Goal: Transaction & Acquisition: Purchase product/service

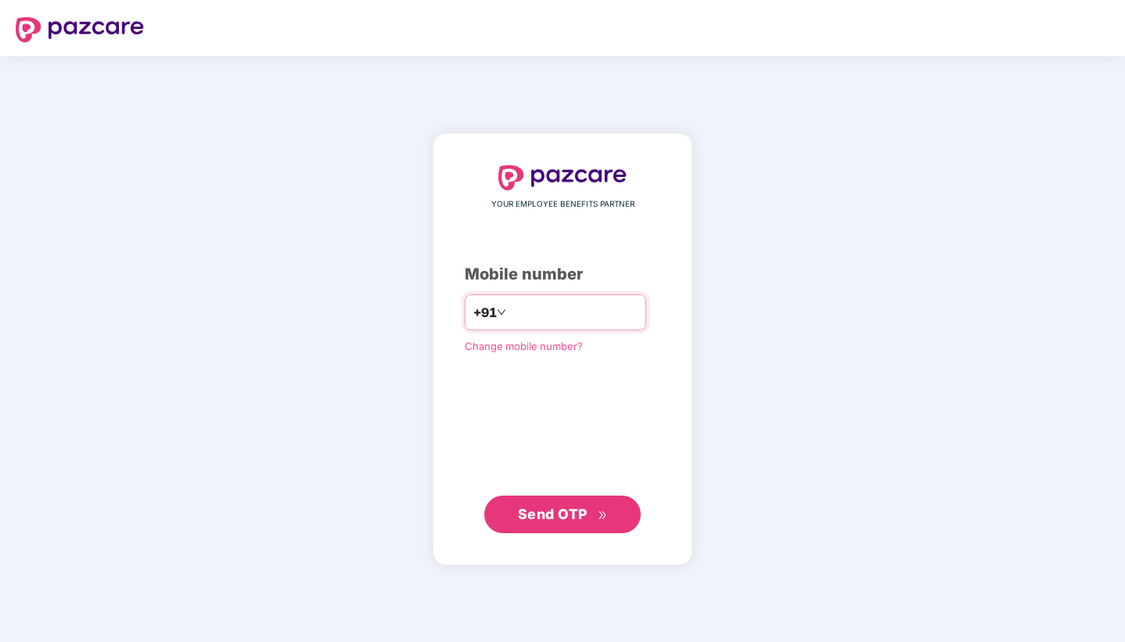
type input "*"
type input "**********"
click at [560, 504] on button "Send OTP" at bounding box center [562, 514] width 157 height 38
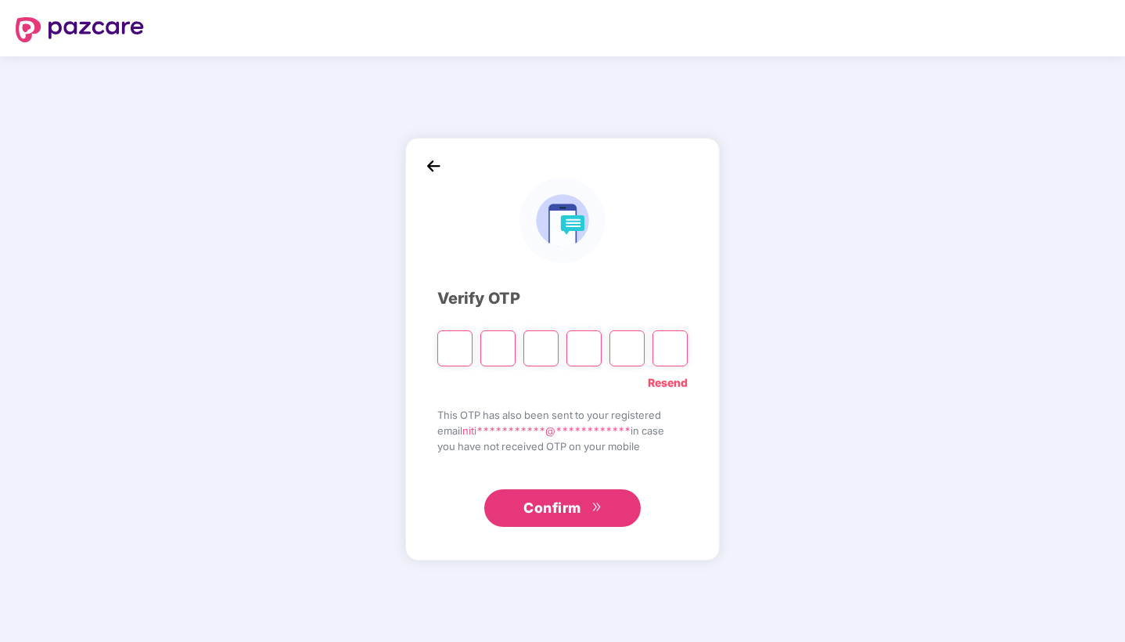
type input "*"
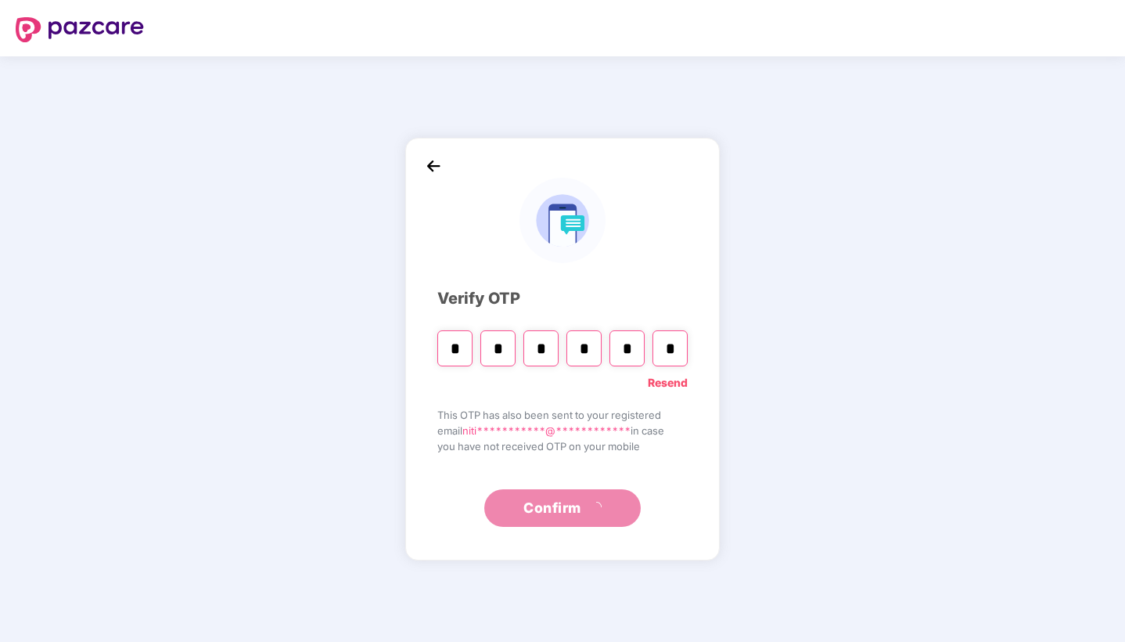
type input "*"
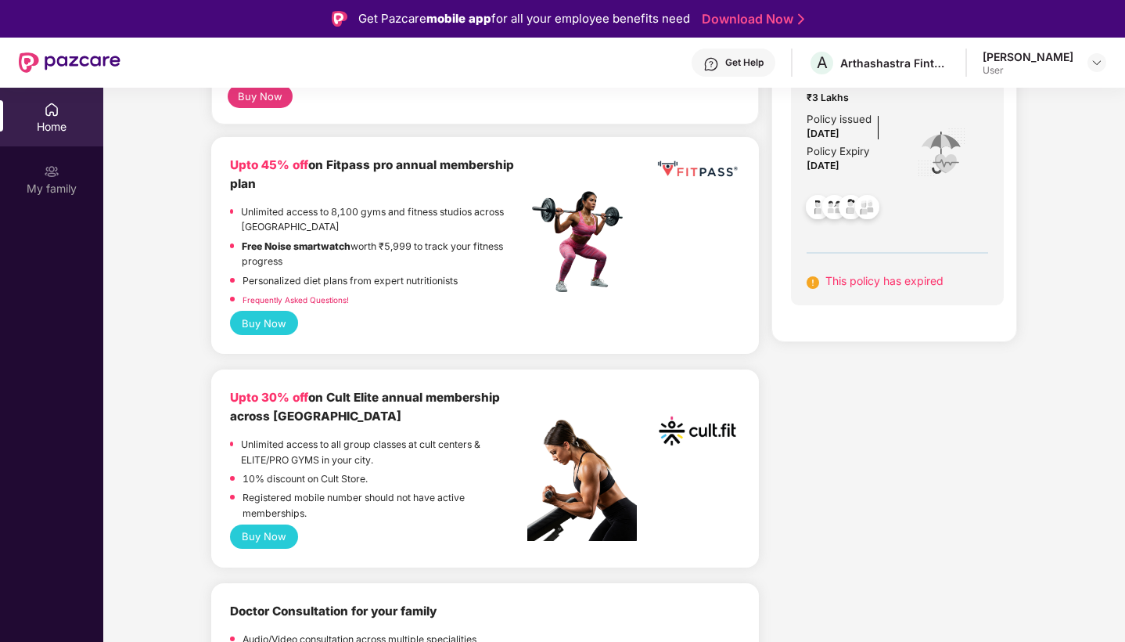
scroll to position [243, 0]
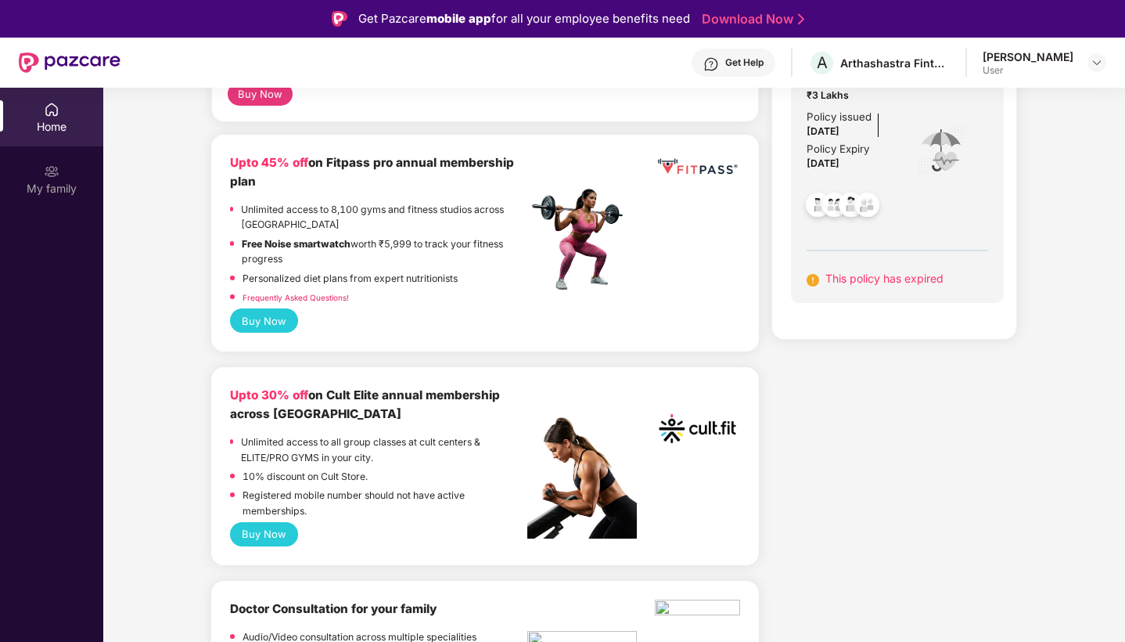
click at [270, 528] on button "Buy Now" at bounding box center [264, 534] width 68 height 24
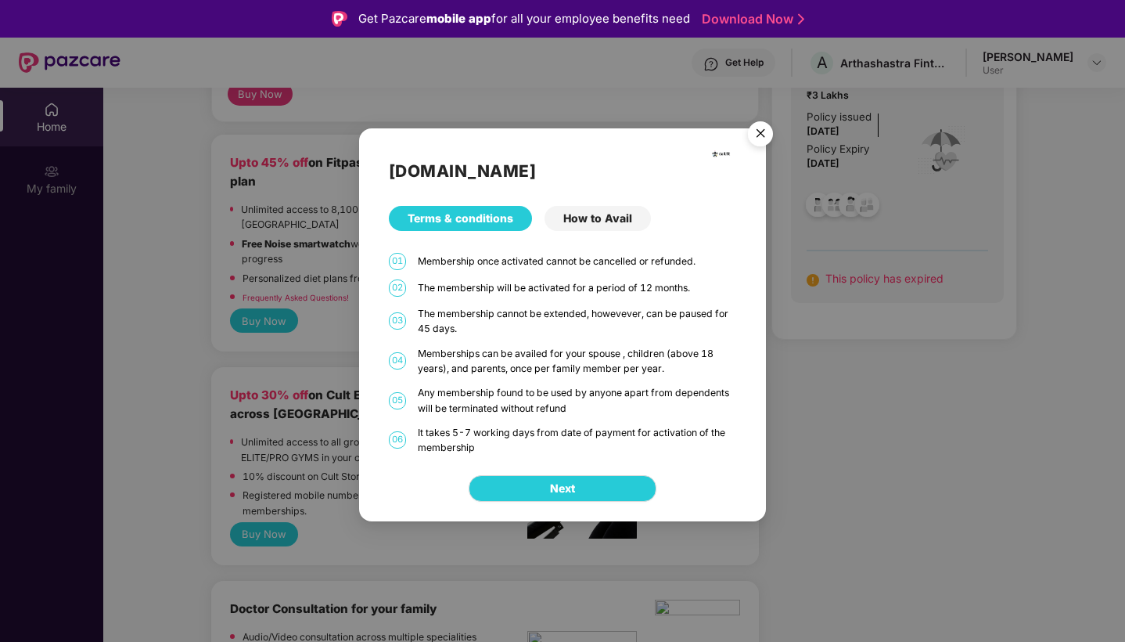
click at [594, 221] on div "How to Avail" at bounding box center [598, 218] width 106 height 25
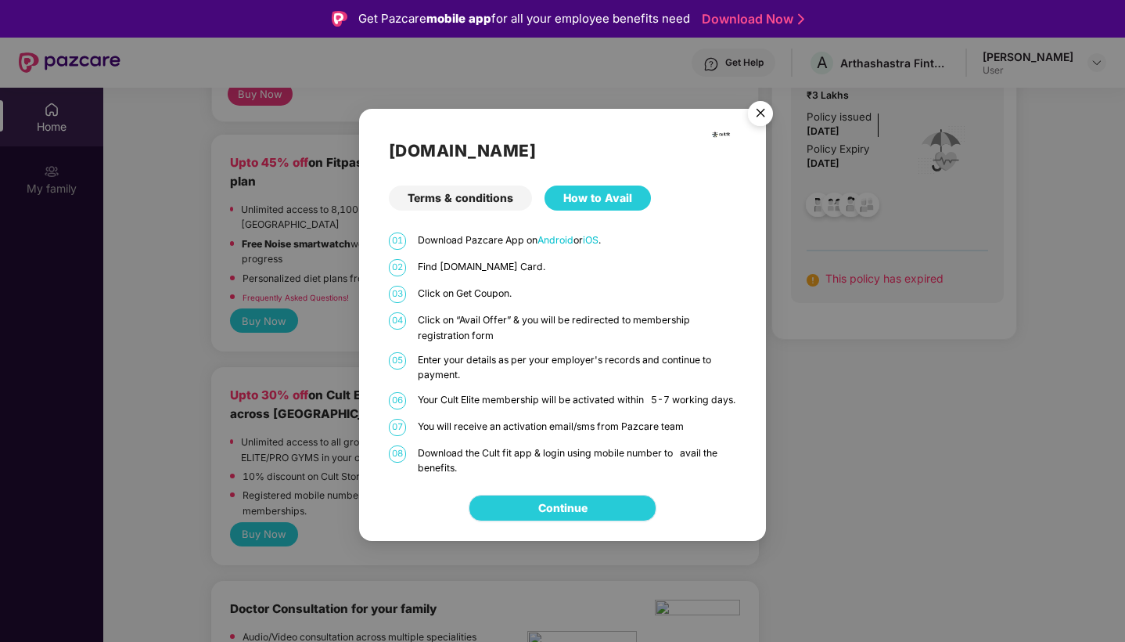
click at [538, 517] on link "Continue" at bounding box center [562, 507] width 49 height 17
click at [767, 111] on img "Close" at bounding box center [761, 116] width 44 height 44
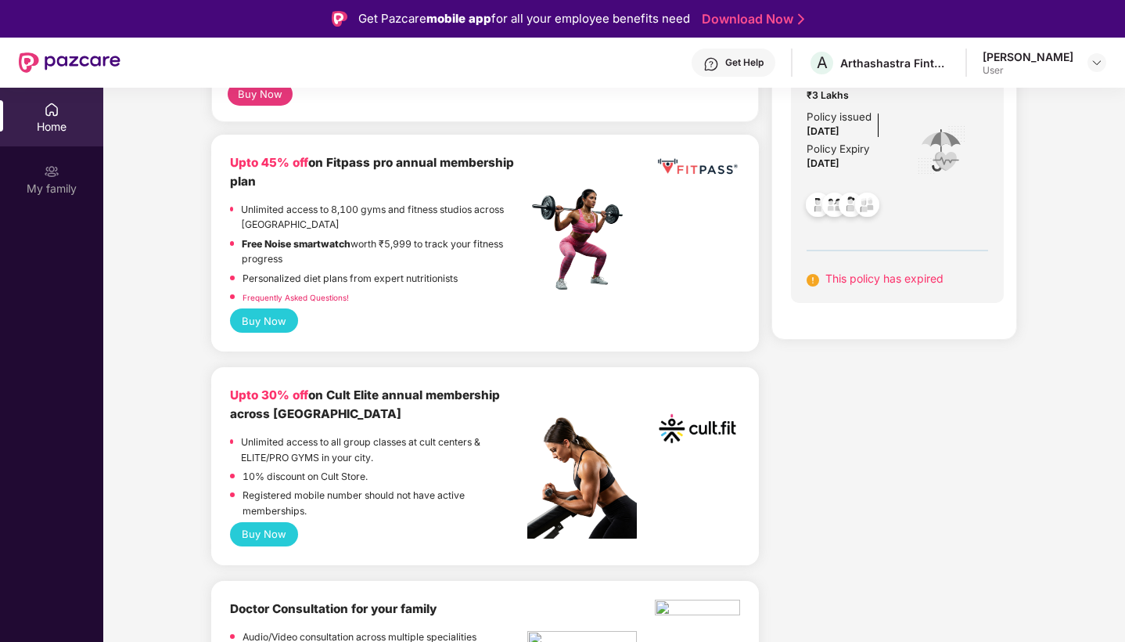
click at [273, 319] on button "Buy Now" at bounding box center [264, 320] width 68 height 24
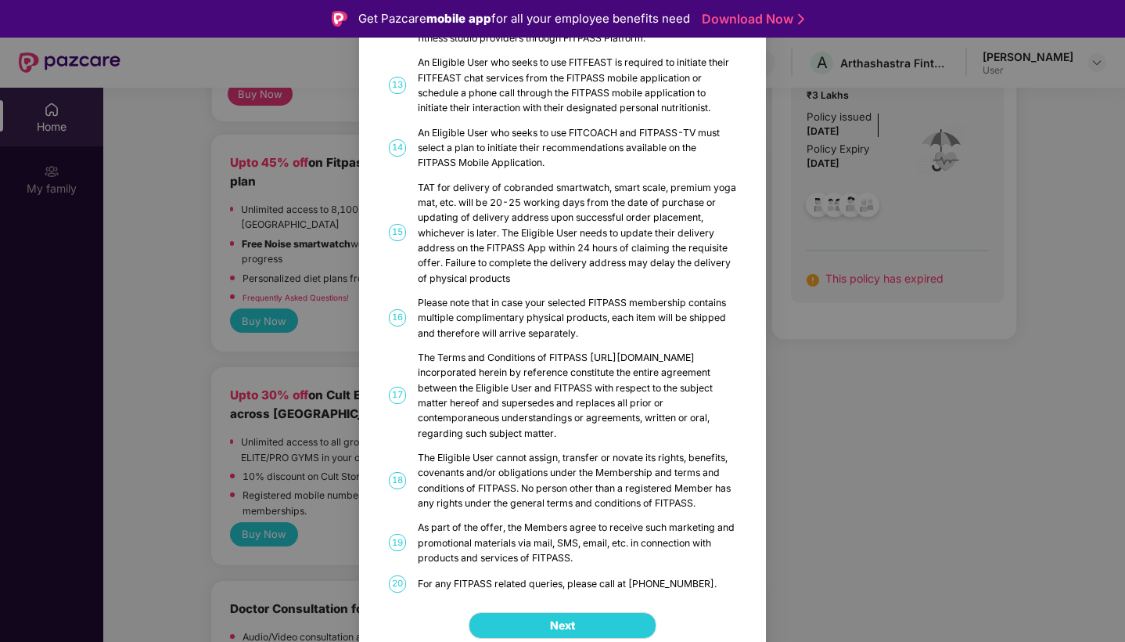
scroll to position [721, 0]
click at [564, 618] on button "Next" at bounding box center [563, 626] width 188 height 27
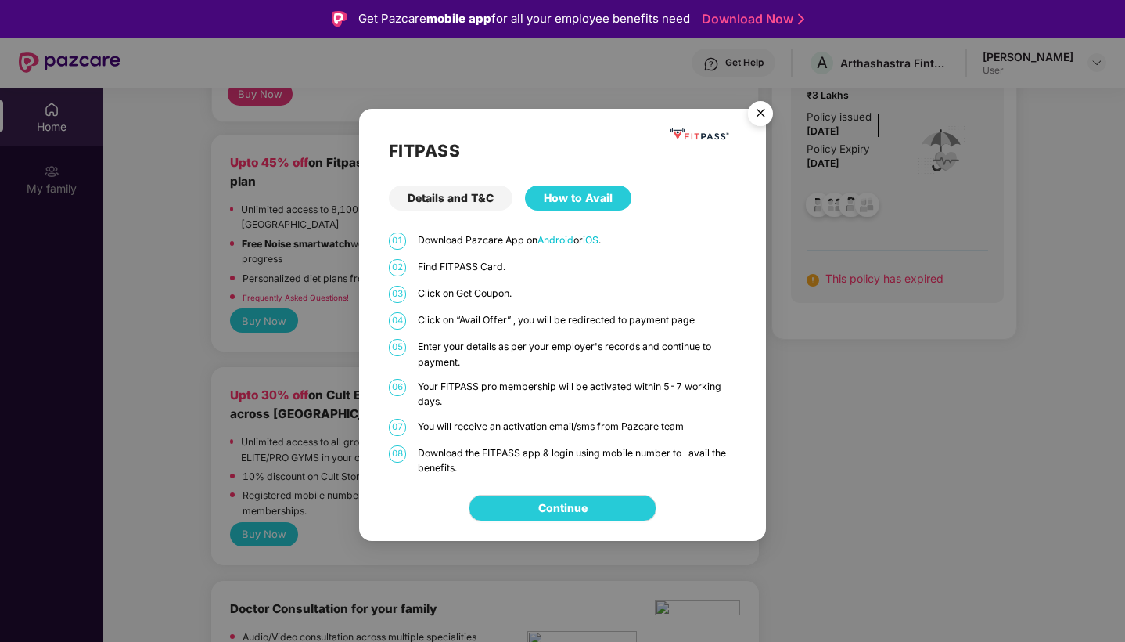
scroll to position [0, 0]
click at [570, 506] on link "Continue" at bounding box center [562, 507] width 49 height 17
click at [760, 115] on img "Close" at bounding box center [761, 116] width 44 height 44
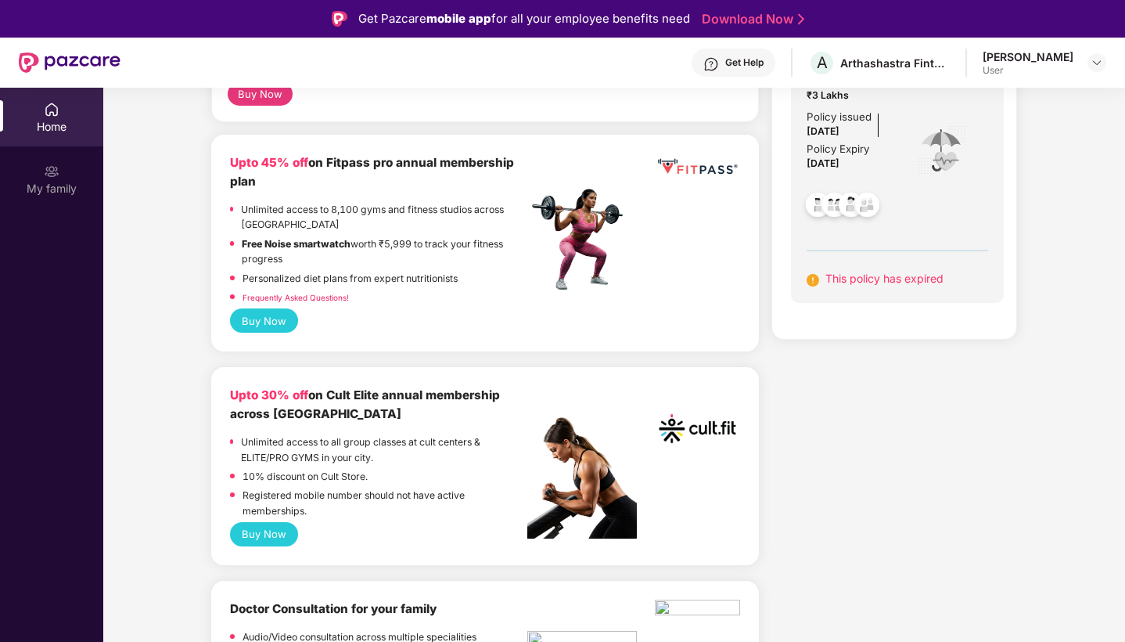
click at [307, 293] on link "Frequently Asked Questions!" at bounding box center [296, 297] width 106 height 9
